Goal: Task Accomplishment & Management: Manage account settings

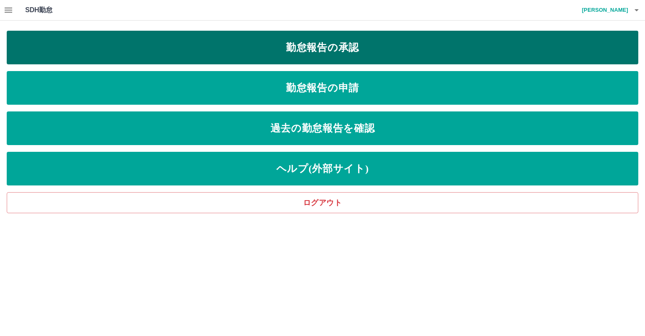
click at [279, 48] on link "勤怠報告の承認" at bounding box center [323, 48] width 632 height 34
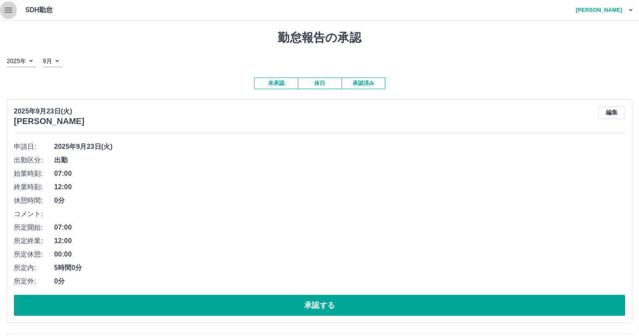
click at [4, 8] on icon "button" at bounding box center [8, 10] width 10 height 10
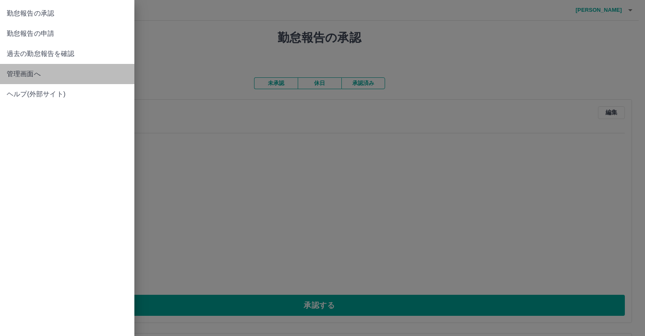
click at [34, 74] on span "管理画面へ" at bounding box center [67, 74] width 121 height 10
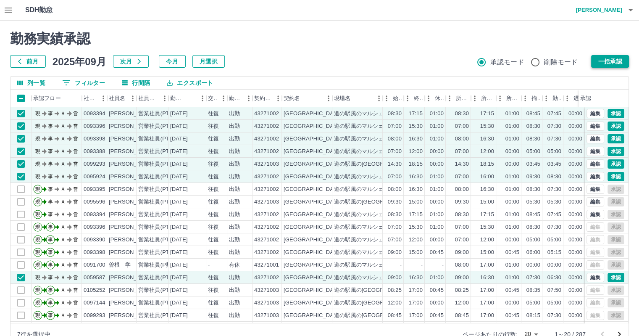
click at [602, 60] on button "一括承認" at bounding box center [610, 61] width 38 height 13
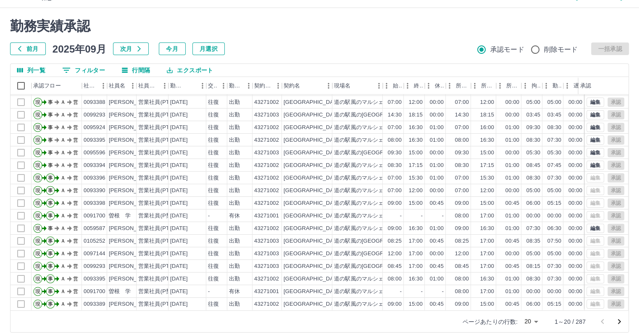
scroll to position [19, 0]
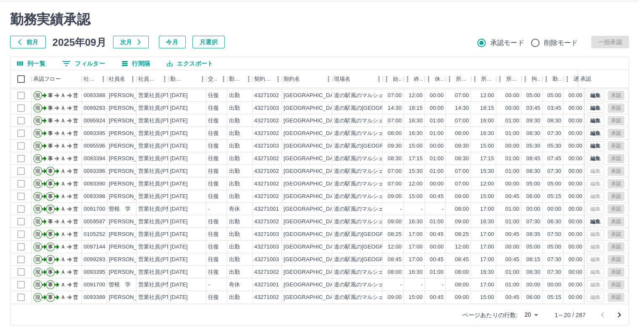
click at [618, 316] on icon "次のページへ" at bounding box center [619, 315] width 10 height 10
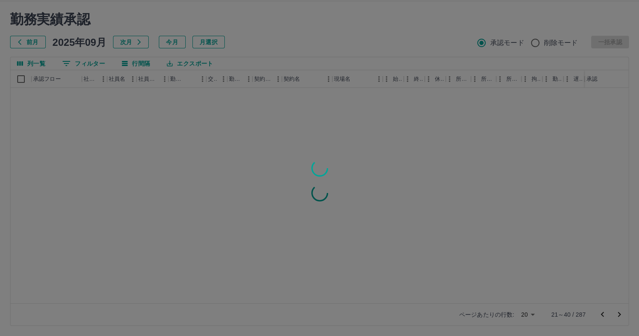
scroll to position [0, 0]
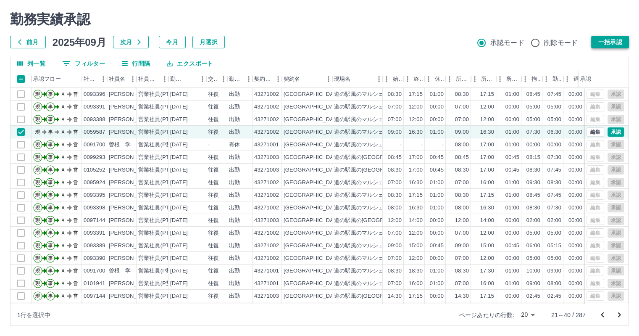
click at [619, 46] on button "一括承認" at bounding box center [610, 42] width 38 height 13
click at [615, 39] on button "一括承認" at bounding box center [610, 42] width 38 height 13
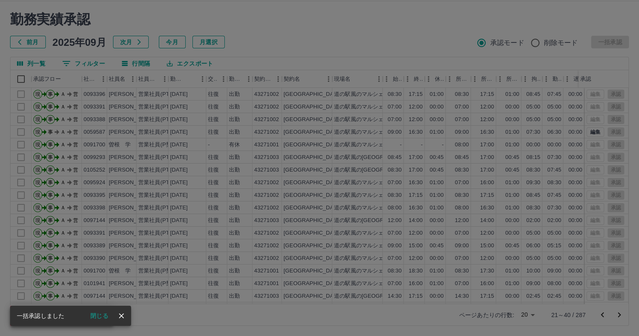
click at [556, 26] on div "承認権限がありません" at bounding box center [319, 168] width 639 height 336
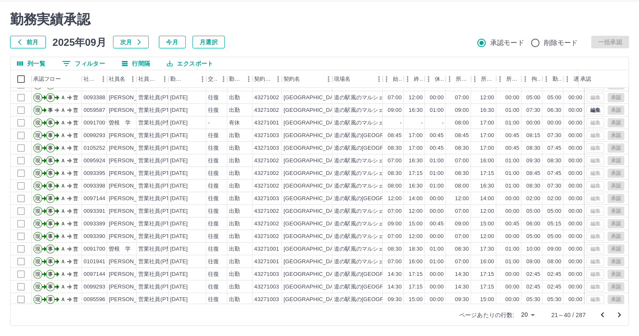
scroll to position [42, 0]
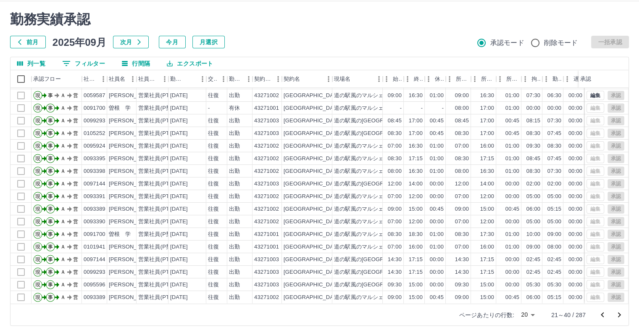
click at [620, 315] on icon "次のページへ" at bounding box center [619, 315] width 10 height 10
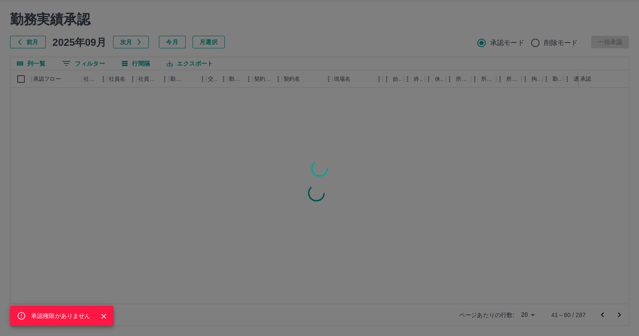
scroll to position [0, 0]
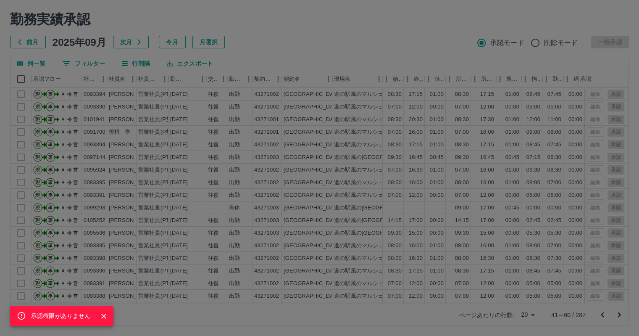
click at [103, 315] on icon "Close" at bounding box center [104, 316] width 8 height 8
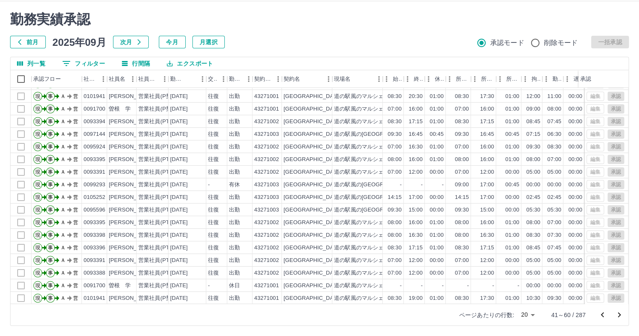
scroll to position [42, 0]
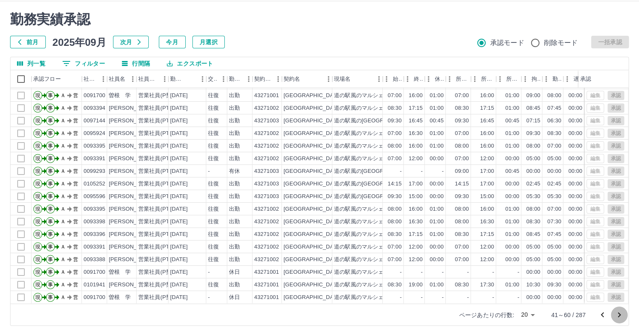
click at [619, 312] on icon "次のページへ" at bounding box center [619, 315] width 10 height 10
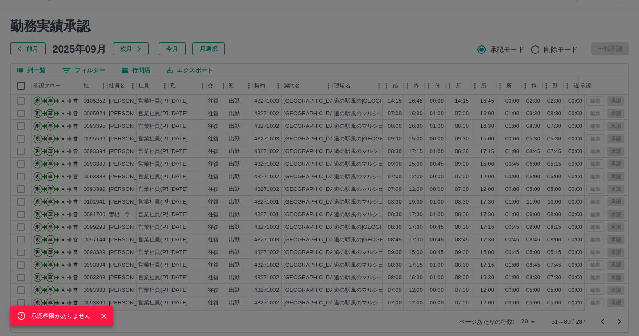
scroll to position [19, 0]
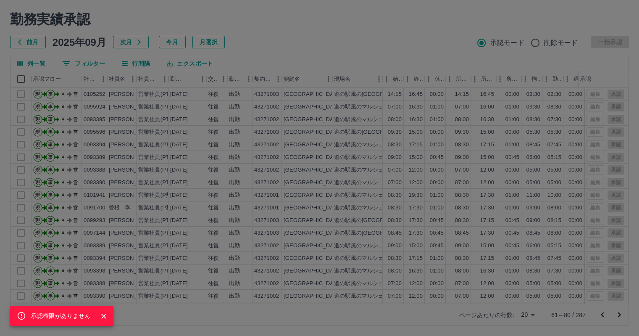
drag, startPoint x: 626, startPoint y: 200, endPoint x: 625, endPoint y: 204, distance: 4.6
click at [625, 204] on div "承認権限がありません" at bounding box center [319, 168] width 639 height 336
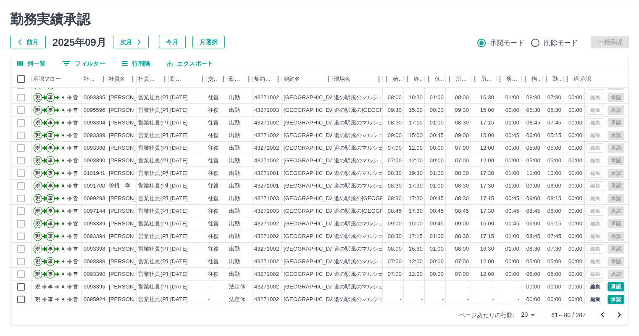
scroll to position [42, 0]
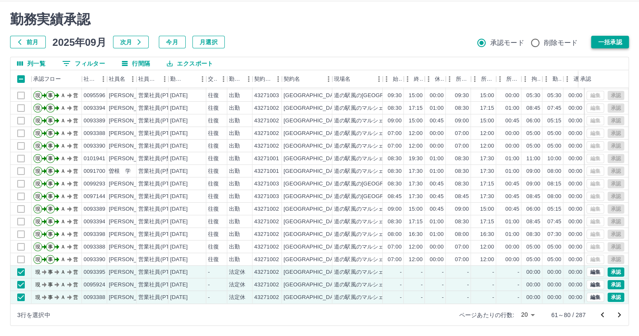
click at [614, 45] on button "一括承認" at bounding box center [610, 42] width 38 height 13
click at [602, 42] on button "一括承認" at bounding box center [610, 42] width 38 height 13
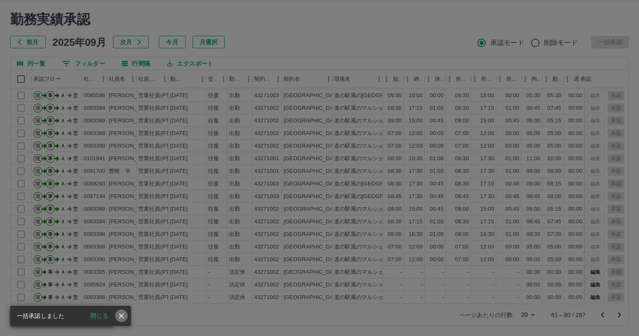
click at [121, 312] on icon "close" at bounding box center [121, 315] width 8 height 8
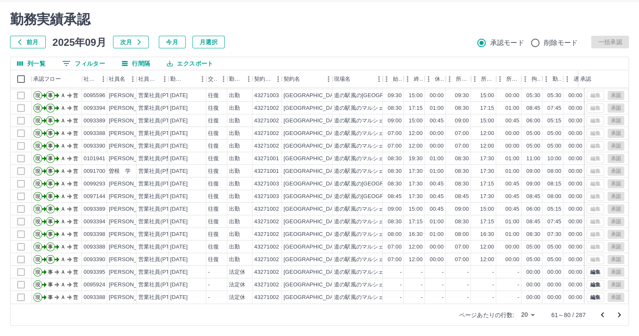
click at [621, 315] on icon "次のページへ" at bounding box center [619, 315] width 10 height 10
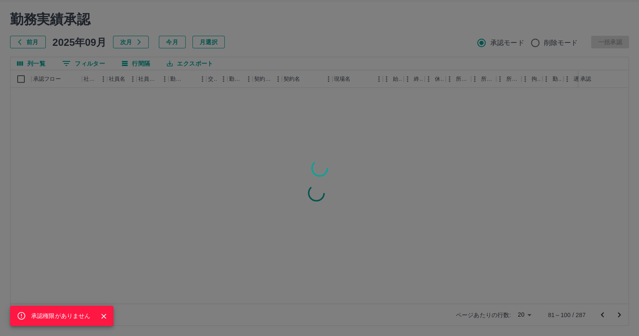
scroll to position [0, 0]
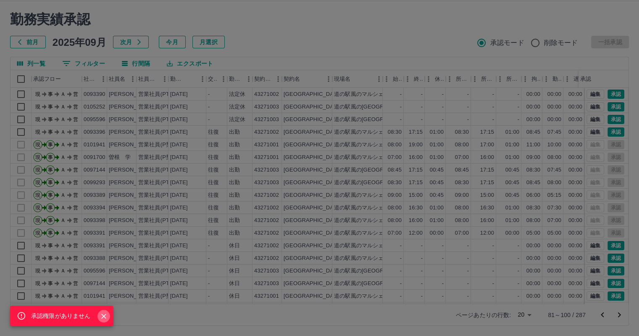
click at [100, 316] on icon "Close" at bounding box center [104, 316] width 8 height 8
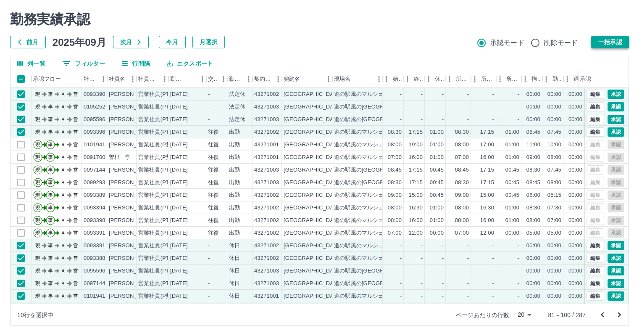
click at [617, 43] on button "一括承認" at bounding box center [610, 42] width 38 height 13
click at [607, 42] on button "一括承認" at bounding box center [610, 42] width 38 height 13
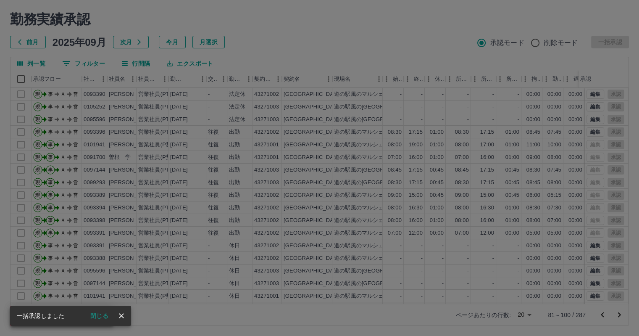
click at [123, 316] on icon "close" at bounding box center [121, 315] width 8 height 8
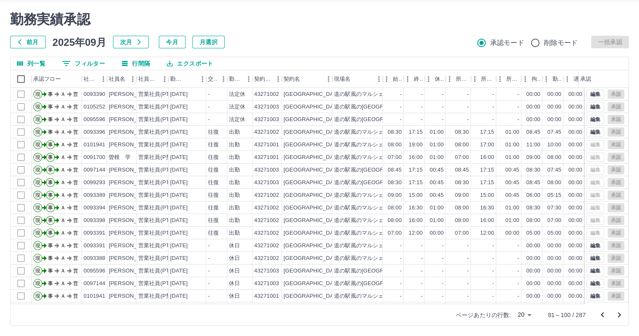
scroll to position [42, 0]
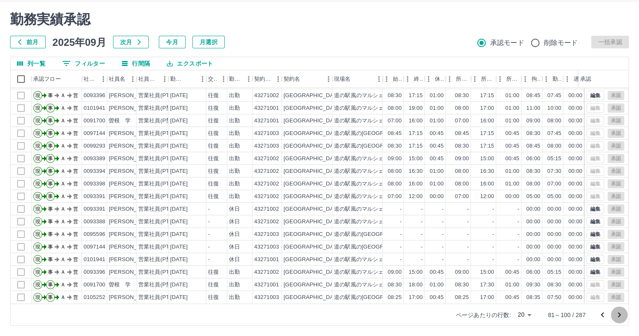
click at [618, 314] on icon "次のページへ" at bounding box center [619, 315] width 10 height 10
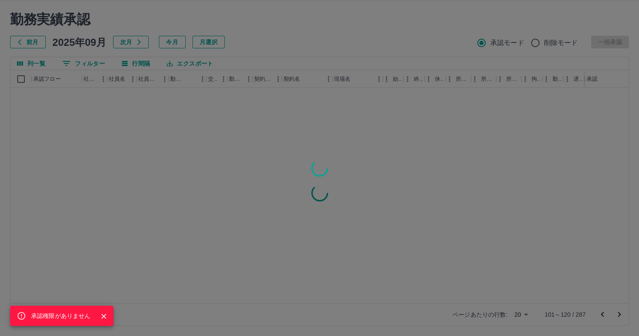
scroll to position [0, 0]
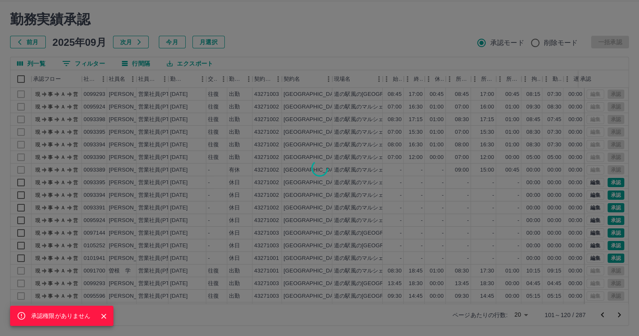
click at [102, 314] on icon "Close" at bounding box center [103, 315] width 5 height 5
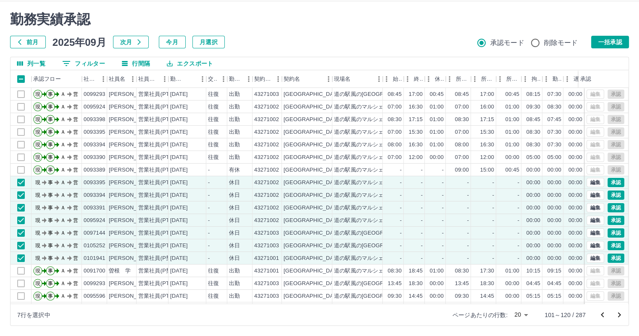
click at [612, 42] on button "一括承認" at bounding box center [610, 42] width 38 height 13
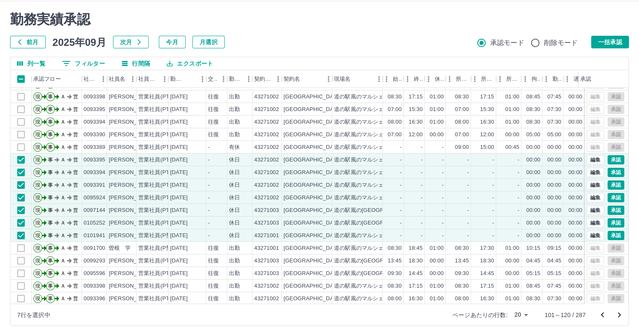
scroll to position [42, 0]
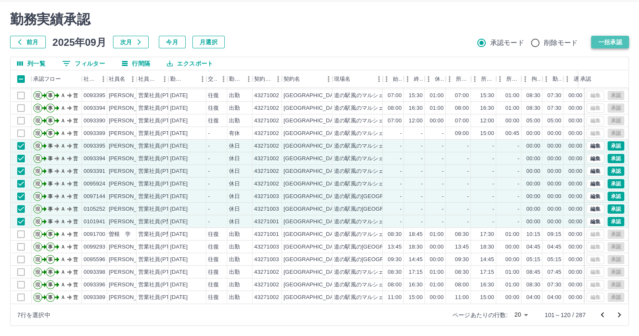
click at [605, 41] on button "一括承認" at bounding box center [610, 42] width 38 height 13
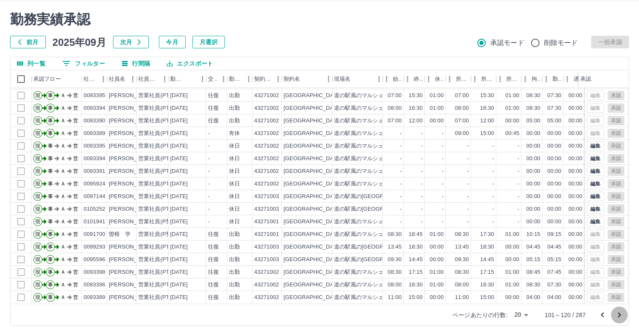
click at [618, 316] on icon "次のページへ" at bounding box center [619, 315] width 10 height 10
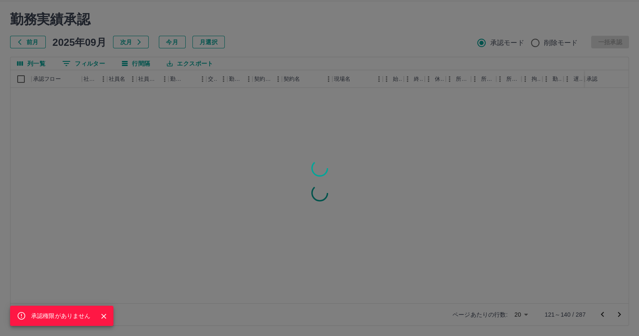
scroll to position [0, 0]
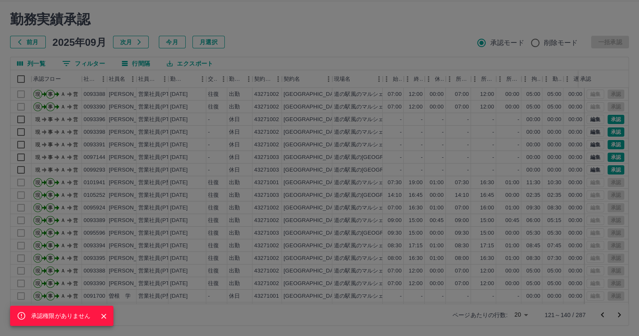
click at [105, 316] on icon "Close" at bounding box center [104, 316] width 8 height 8
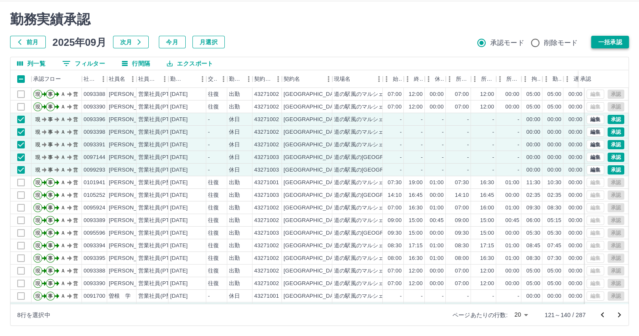
click at [615, 45] on button "一括承認" at bounding box center [610, 42] width 38 height 13
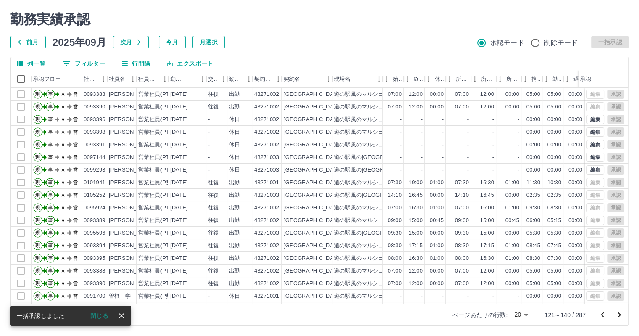
click at [342, 33] on div "勤務実績承認 前月 2025年09月 次月 今月 月選択 承認モード 削除モード 一括承認" at bounding box center [319, 29] width 619 height 37
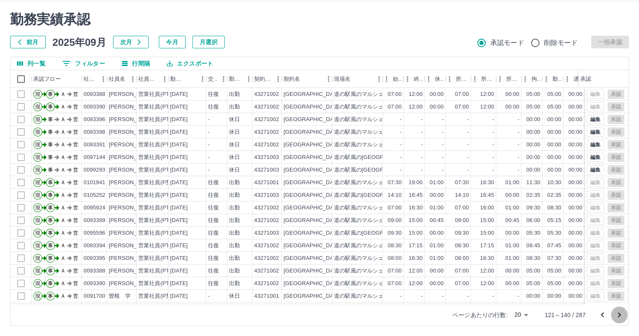
click at [619, 314] on icon "次のページへ" at bounding box center [619, 315] width 10 height 10
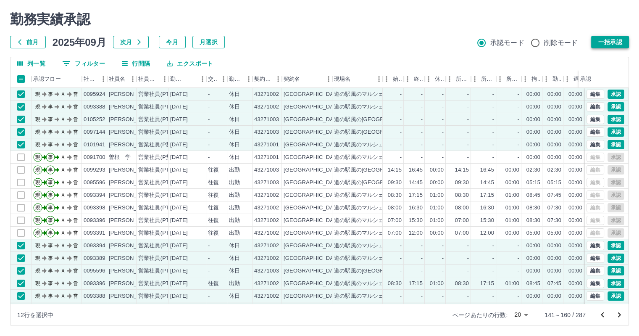
click at [600, 44] on button "一括承認" at bounding box center [610, 42] width 38 height 13
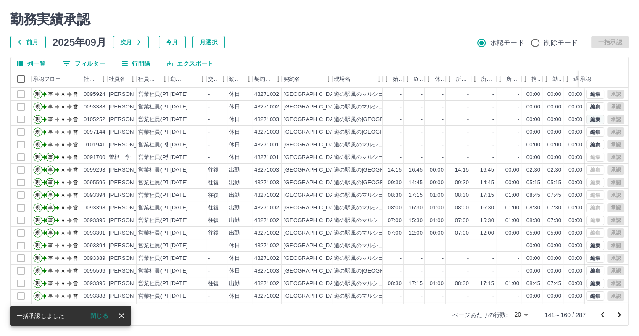
scroll to position [42, 0]
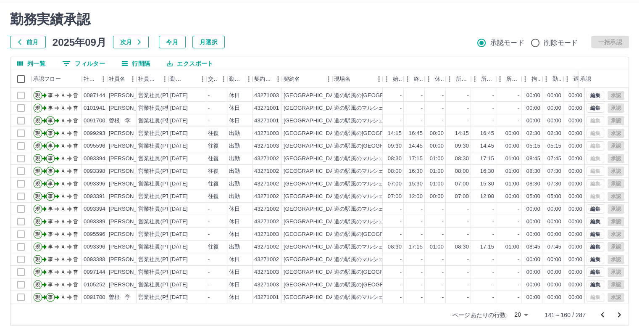
click at [620, 313] on icon "次のページへ" at bounding box center [619, 315] width 10 height 10
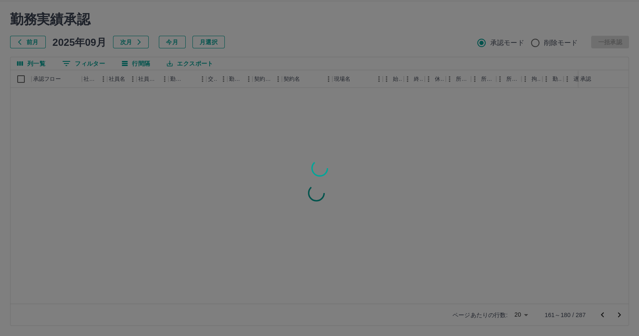
scroll to position [0, 0]
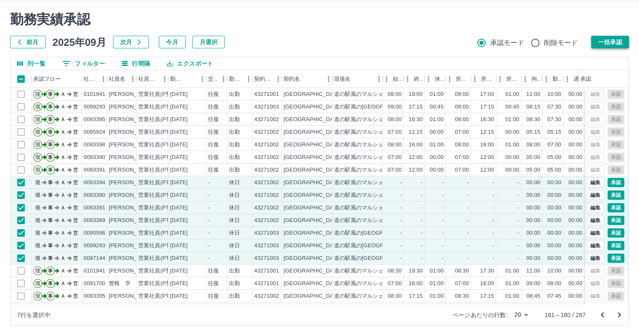
click at [618, 44] on button "一括承認" at bounding box center [610, 42] width 38 height 13
click at [623, 42] on button "一括承認" at bounding box center [610, 42] width 38 height 13
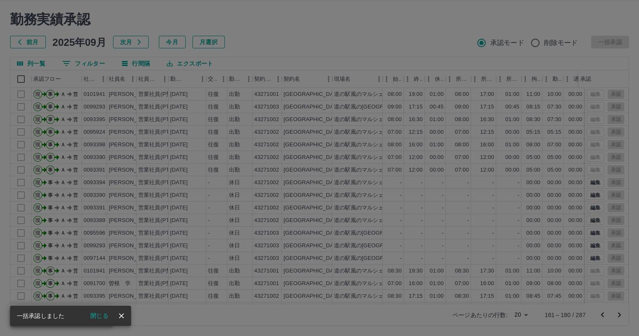
click at [102, 314] on button "閉じる" at bounding box center [100, 315] width 32 height 13
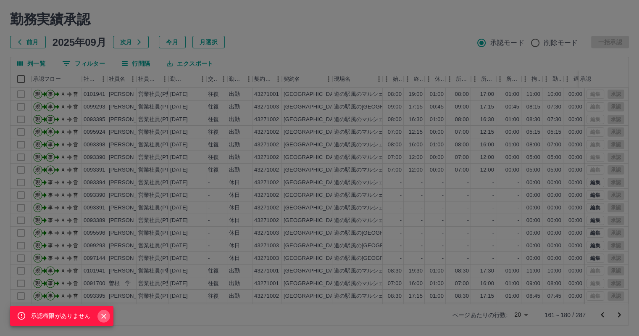
click at [107, 316] on icon "Close" at bounding box center [104, 316] width 8 height 8
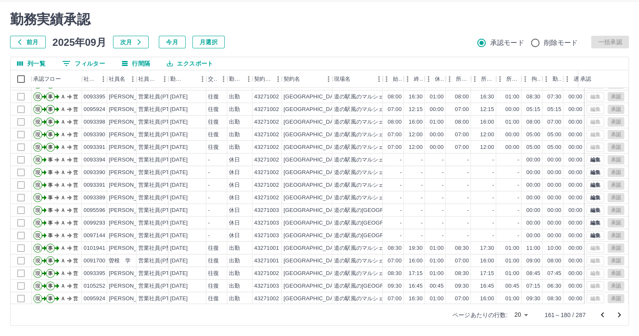
scroll to position [42, 0]
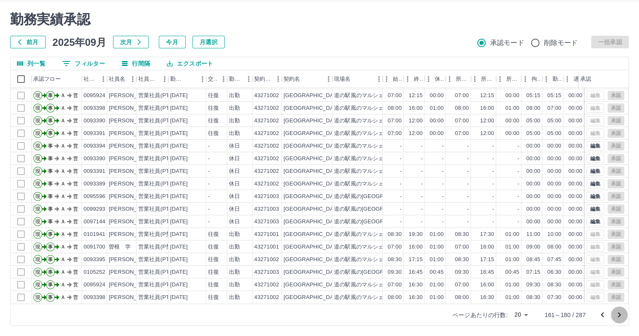
click at [620, 314] on icon "次のページへ" at bounding box center [619, 314] width 3 height 5
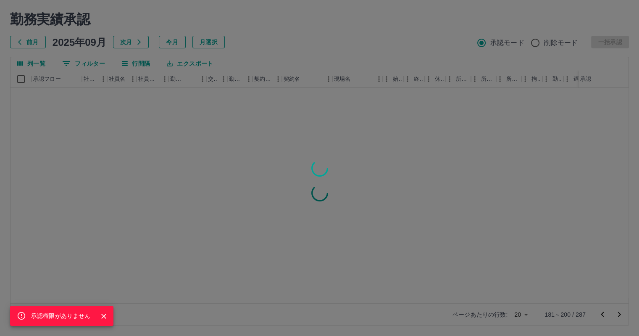
scroll to position [0, 0]
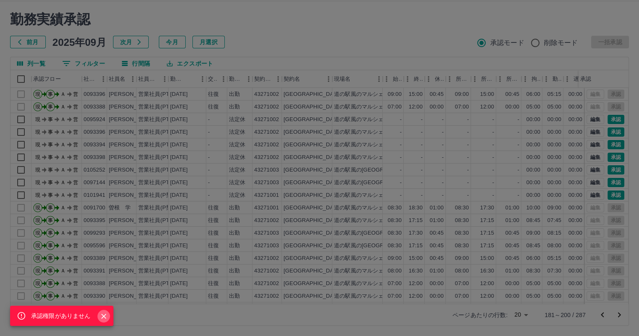
click at [103, 317] on icon "Close" at bounding box center [103, 315] width 5 height 5
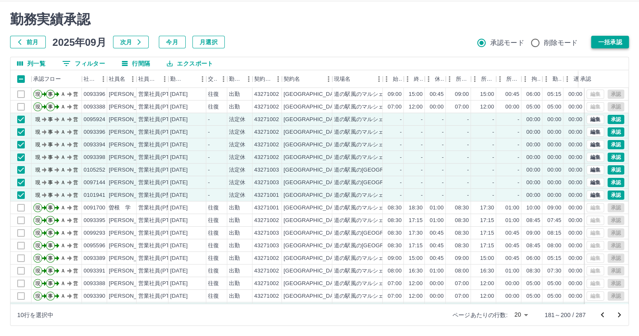
click at [618, 39] on button "一括承認" at bounding box center [610, 42] width 38 height 13
click at [608, 44] on button "一括承認" at bounding box center [610, 42] width 38 height 13
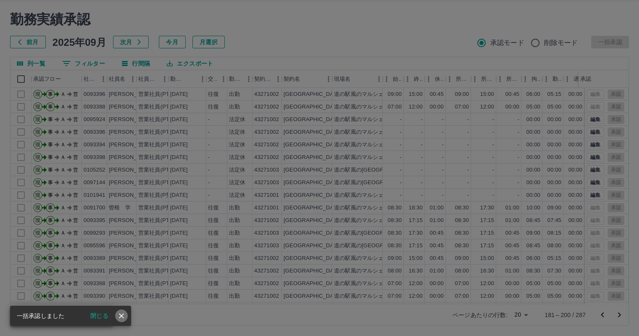
click at [122, 318] on icon "close" at bounding box center [121, 315] width 8 height 8
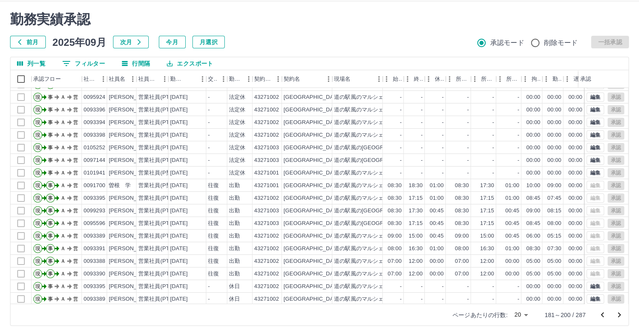
scroll to position [42, 0]
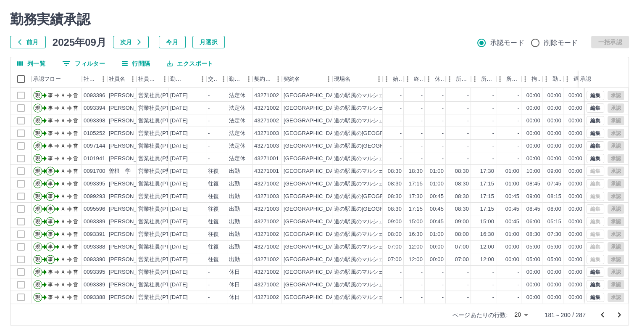
click at [619, 313] on icon "次のページへ" at bounding box center [619, 314] width 3 height 5
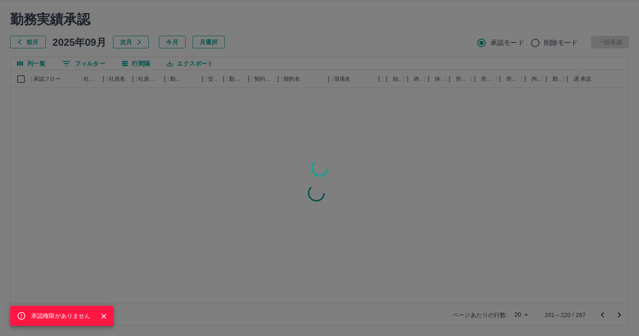
scroll to position [0, 0]
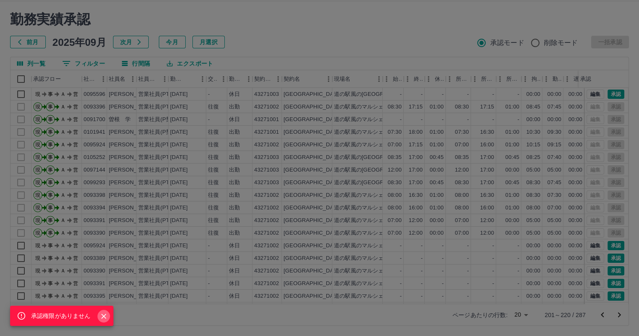
click at [101, 317] on icon "Close" at bounding box center [104, 316] width 8 height 8
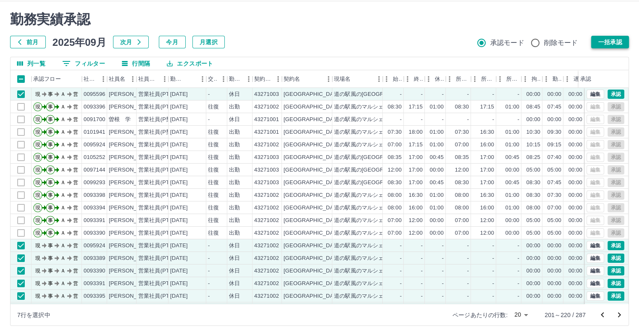
click at [618, 41] on button "一括承認" at bounding box center [610, 42] width 38 height 13
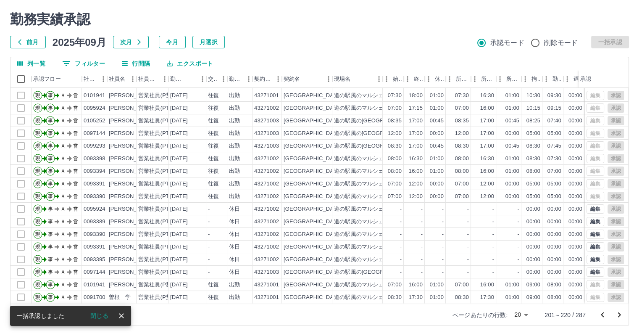
scroll to position [42, 0]
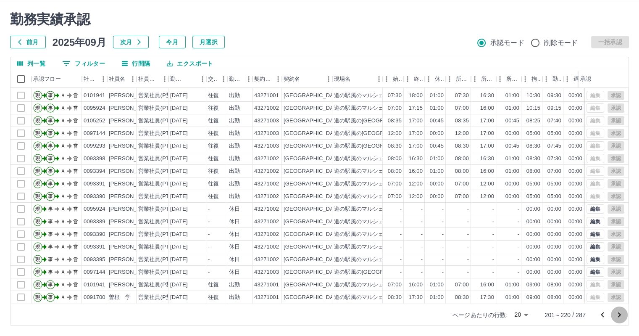
click at [617, 314] on icon "次のページへ" at bounding box center [619, 315] width 10 height 10
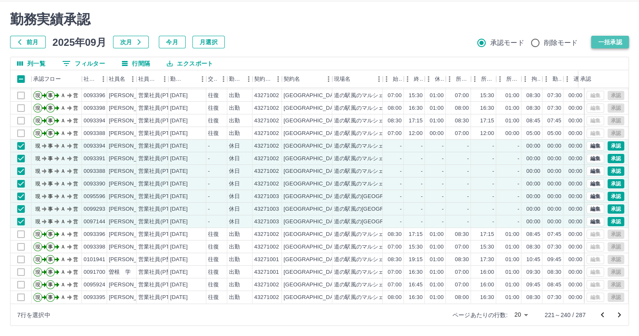
click at [609, 38] on button "一括承認" at bounding box center [610, 42] width 38 height 13
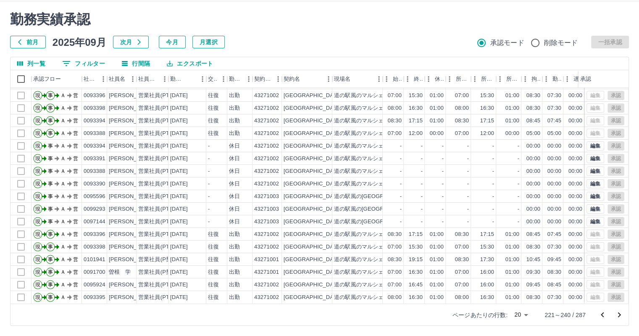
click at [618, 314] on icon "次のページへ" at bounding box center [619, 315] width 10 height 10
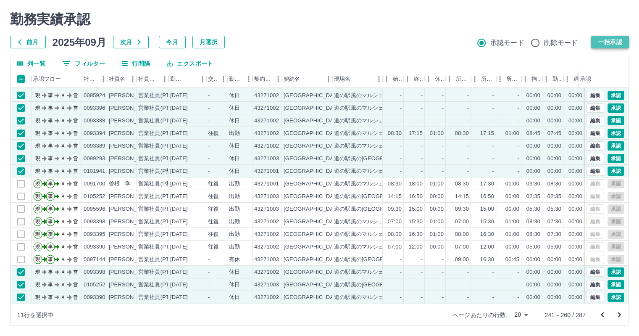
click at [612, 41] on button "一括承認" at bounding box center [610, 42] width 38 height 13
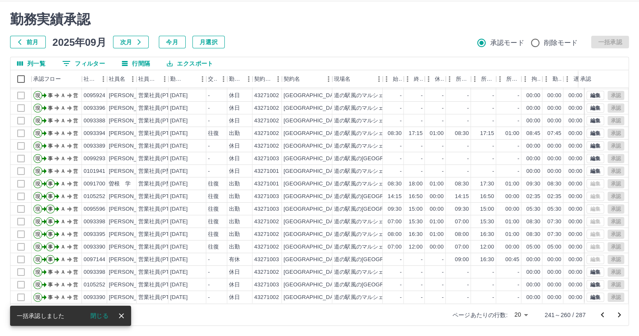
click at [614, 39] on div "前月 2025年09月 次月 今月 月選択 承認モード 削除モード 一括承認" at bounding box center [319, 42] width 619 height 13
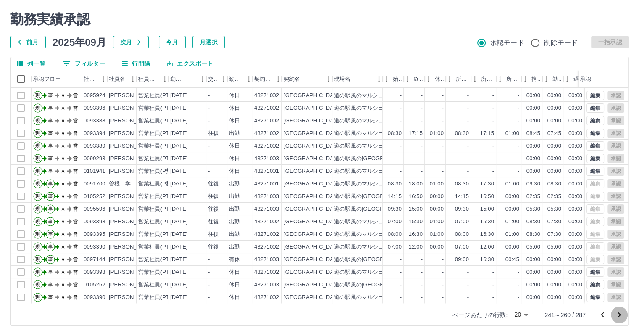
click at [620, 316] on icon "次のページへ" at bounding box center [619, 315] width 10 height 10
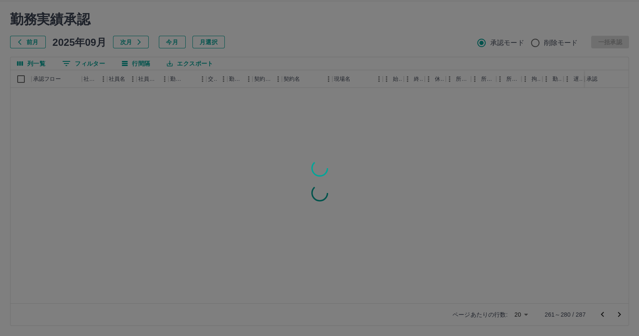
scroll to position [0, 0]
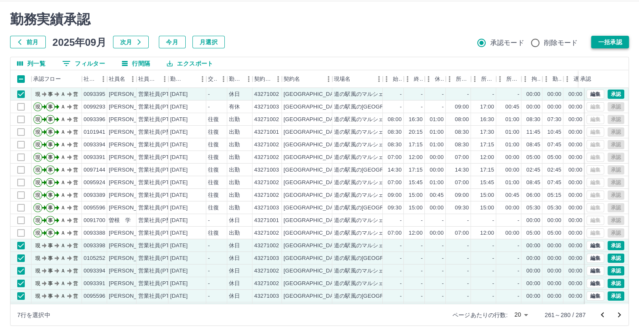
click at [610, 41] on button "一括承認" at bounding box center [610, 42] width 38 height 13
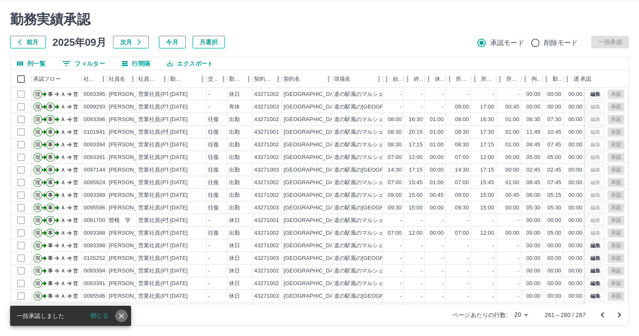
drag, startPoint x: 124, startPoint y: 316, endPoint x: 401, endPoint y: 204, distance: 298.7
click at [124, 316] on icon "close" at bounding box center [121, 315] width 8 height 8
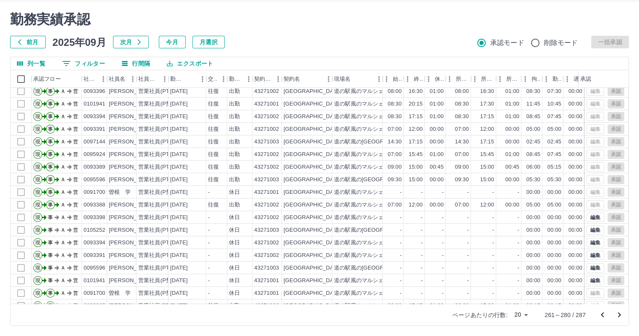
scroll to position [42, 0]
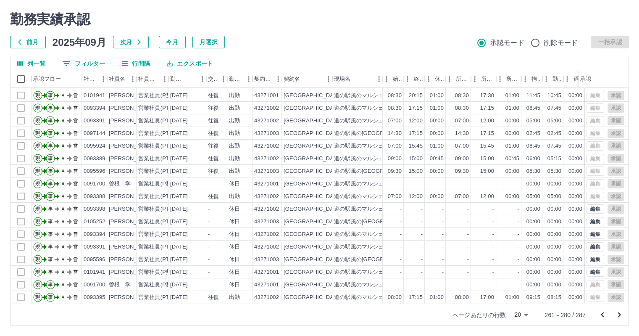
click at [621, 316] on icon "次のページへ" at bounding box center [619, 315] width 10 height 10
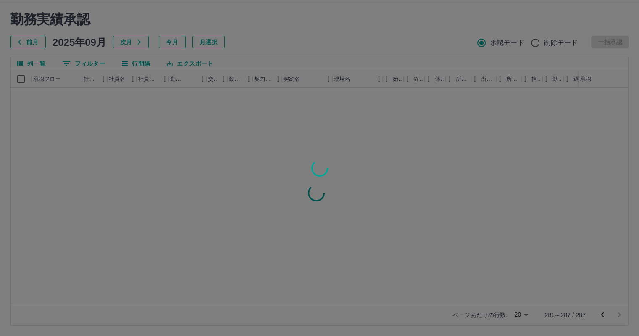
scroll to position [0, 0]
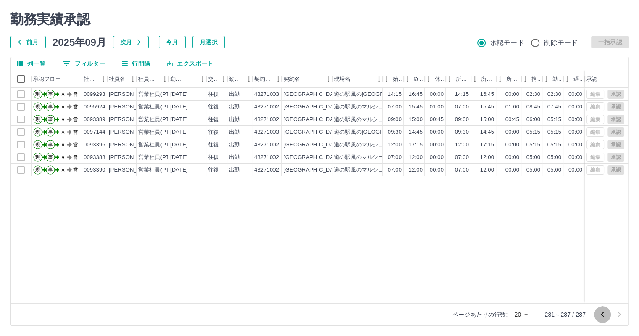
click at [600, 314] on icon "前のページへ" at bounding box center [602, 314] width 10 height 10
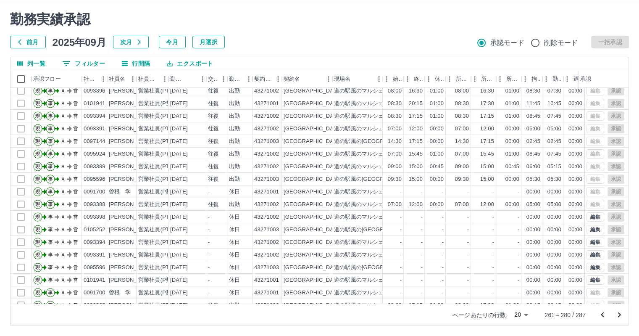
scroll to position [42, 0]
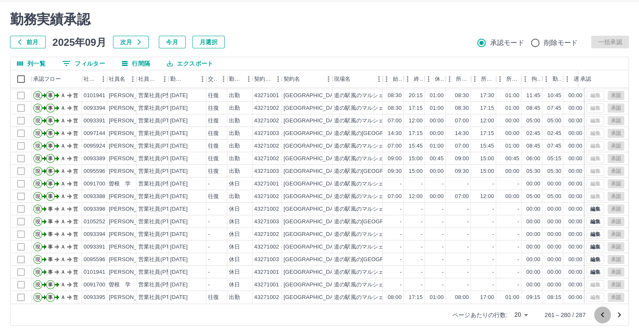
click at [601, 315] on icon "前のページへ" at bounding box center [602, 315] width 10 height 10
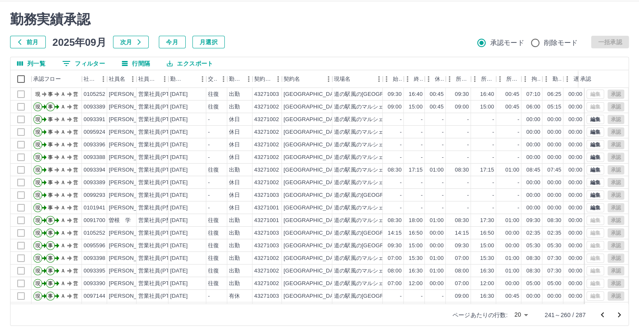
scroll to position [0, 0]
click at [603, 313] on icon "前のページへ" at bounding box center [602, 315] width 10 height 10
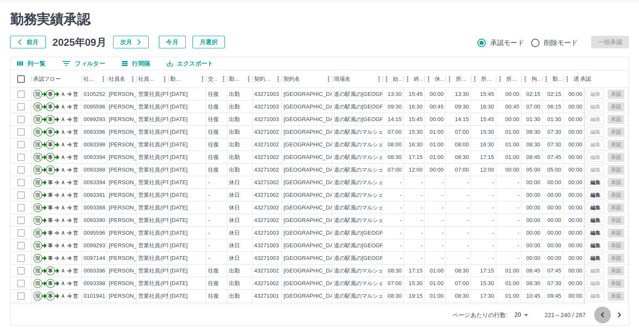
click at [603, 313] on icon "前のページへ" at bounding box center [602, 315] width 10 height 10
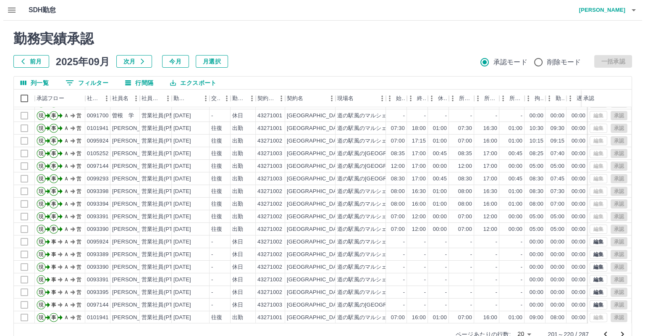
scroll to position [42, 0]
